Goal: Check status: Check status

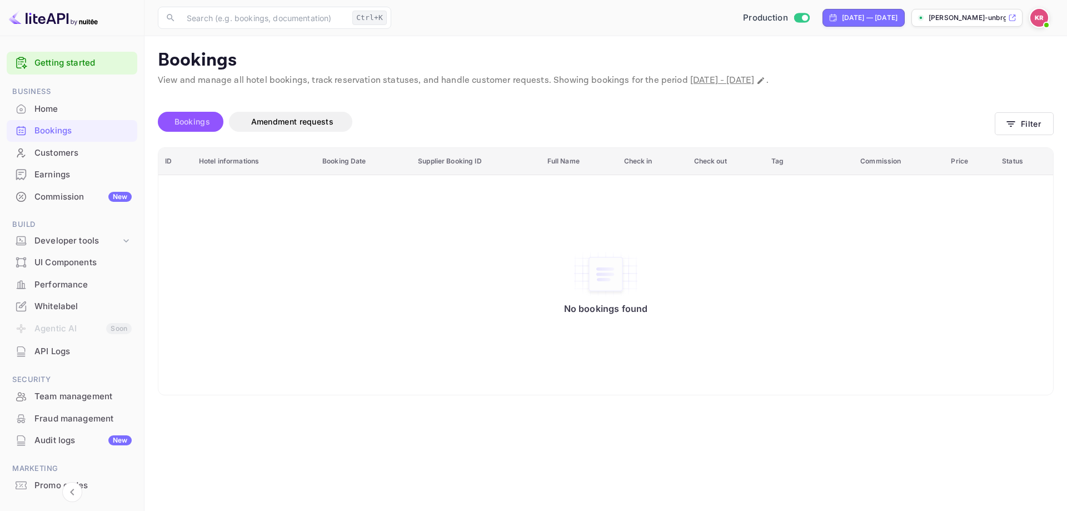
click at [212, 120] on span "Bookings" at bounding box center [192, 121] width 47 height 13
click at [1035, 122] on button "Filter" at bounding box center [1024, 123] width 59 height 23
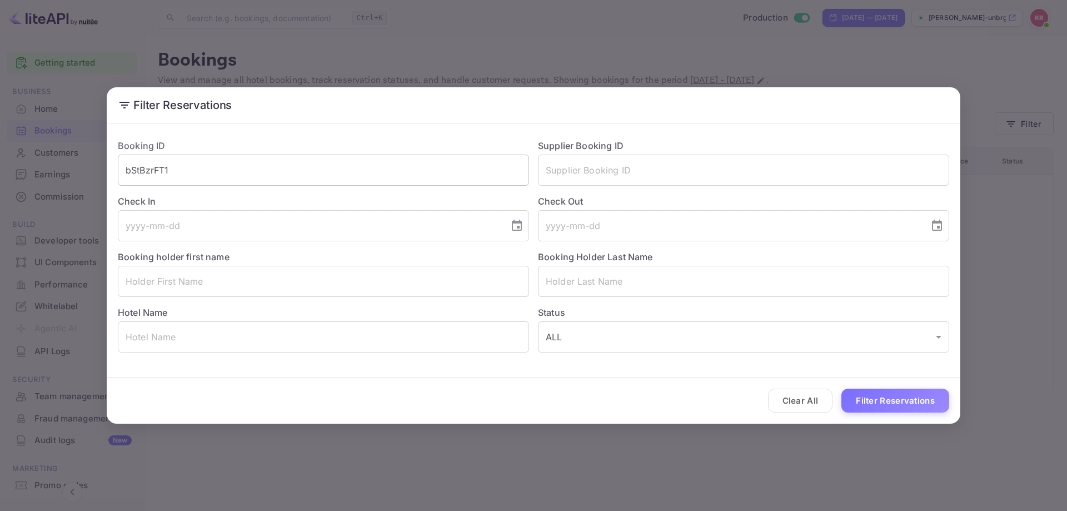
click at [344, 159] on input "bStBzrFT1" at bounding box center [323, 170] width 411 height 31
paste input "6XgU3TDLY"
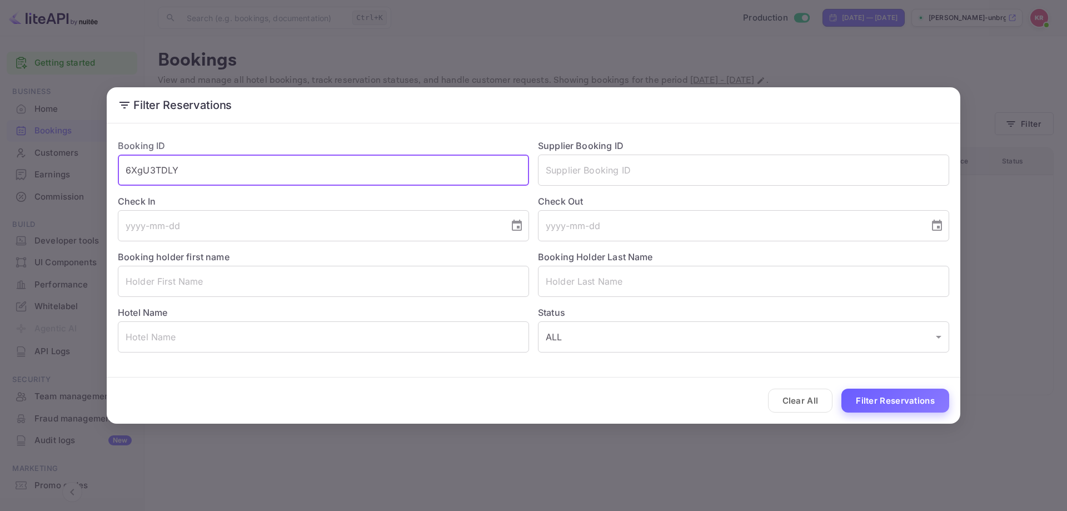
type input "6XgU3TDLY"
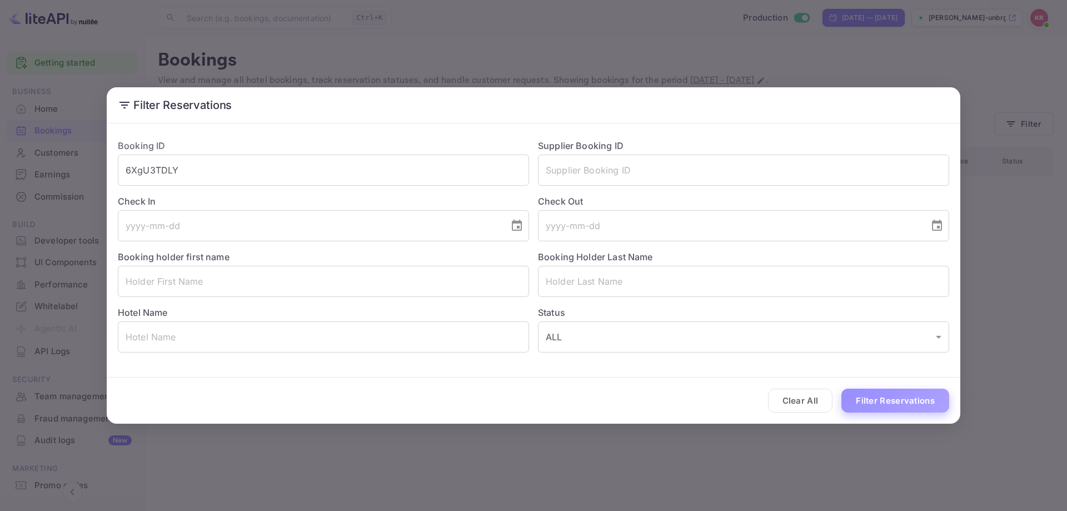
click at [934, 397] on button "Filter Reservations" at bounding box center [896, 401] width 108 height 24
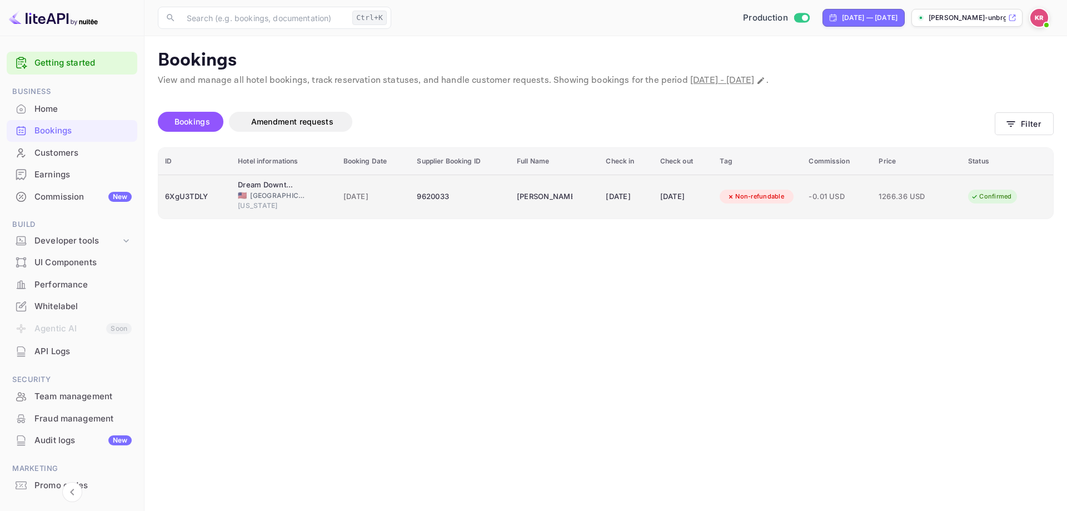
click at [951, 200] on td "1266.36 USD" at bounding box center [916, 197] width 89 height 44
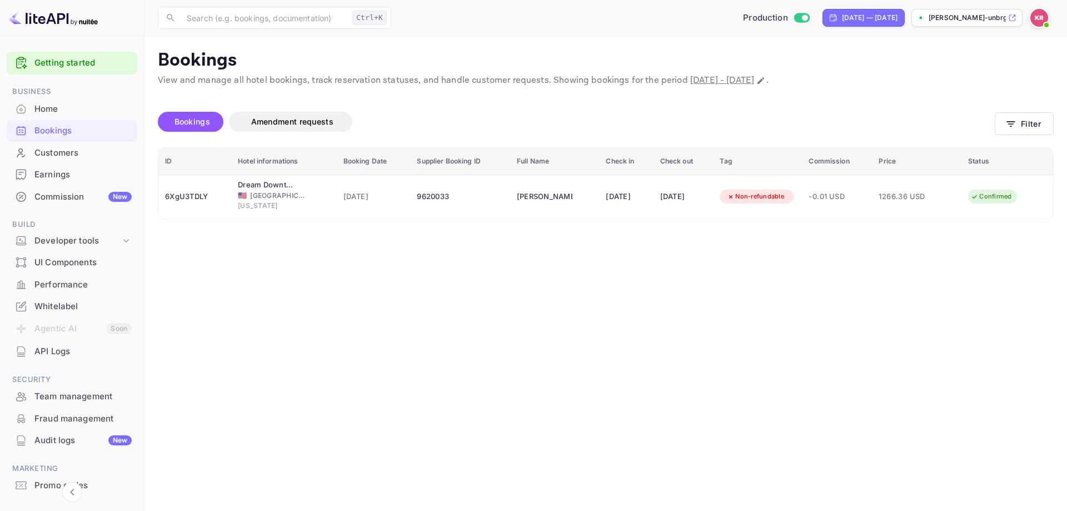
scroll to position [271, 0]
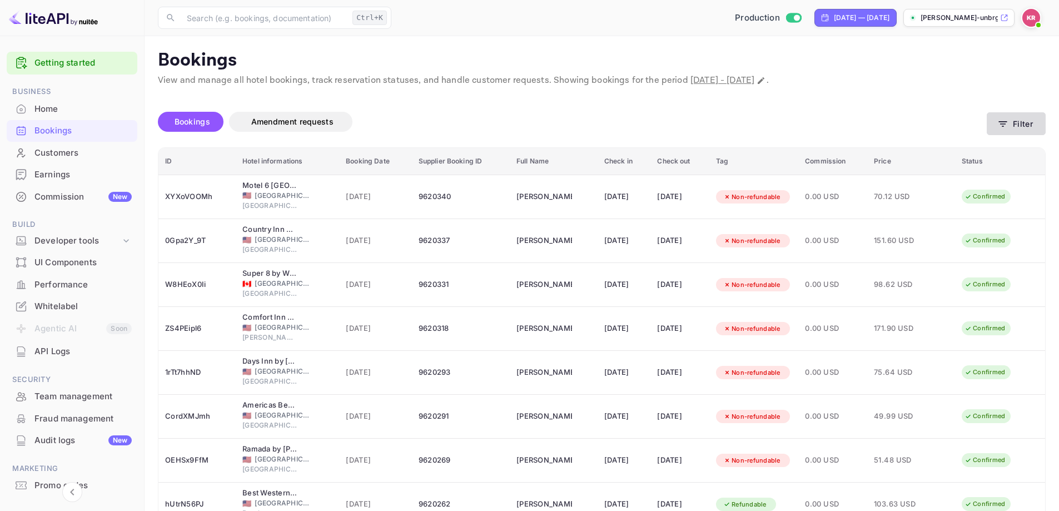
click at [1041, 127] on button "Filter" at bounding box center [1016, 123] width 59 height 23
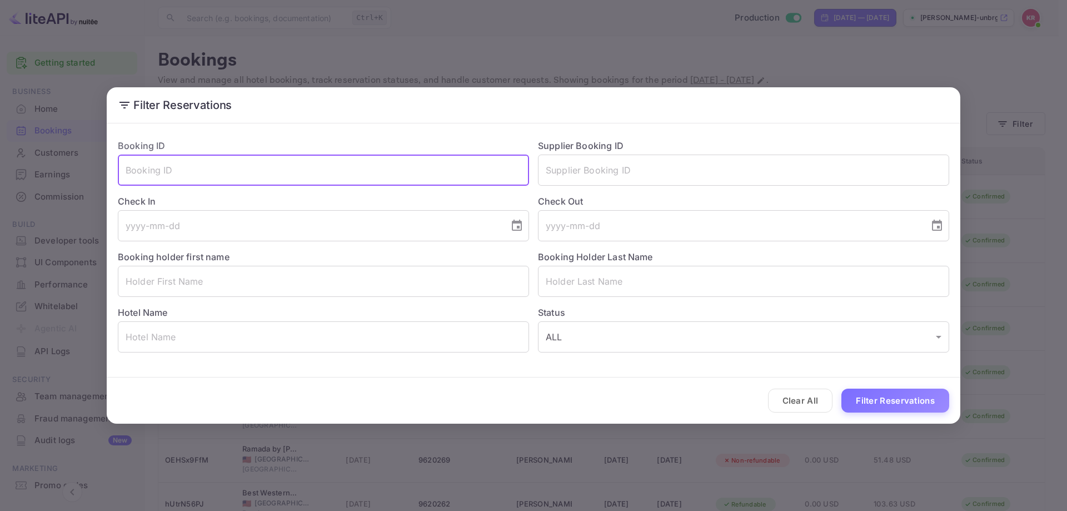
paste input "6XgU3TDLY"
type input "6XgU3TDLY"
click at [910, 407] on button "Filter Reservations" at bounding box center [896, 401] width 108 height 24
